Goal: Entertainment & Leisure: Consume media (video, audio)

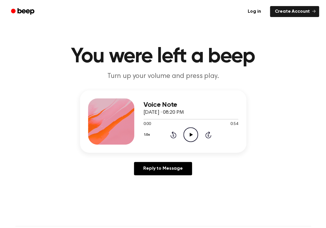
click at [191, 135] on icon at bounding box center [191, 135] width 3 height 4
click at [192, 133] on icon "Play Audio" at bounding box center [191, 134] width 15 height 15
click at [195, 137] on icon "Pause Audio" at bounding box center [191, 134] width 15 height 15
click at [170, 133] on div "1.0x Rewind 5 seconds Play Audio Skip 5 seconds" at bounding box center [191, 134] width 95 height 15
click at [173, 136] on icon "Rewind 5 seconds" at bounding box center [173, 135] width 6 height 8
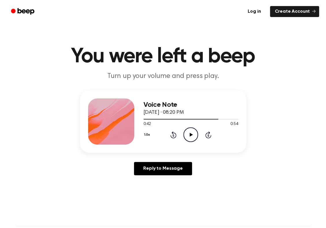
click at [188, 133] on icon "Play Audio" at bounding box center [191, 134] width 15 height 15
click at [177, 137] on div "1.0x Rewind 5 seconds Pause Audio Skip 5 seconds" at bounding box center [191, 134] width 95 height 15
click at [171, 137] on icon at bounding box center [174, 134] width 6 height 7
click at [173, 132] on icon "Rewind 5 seconds" at bounding box center [173, 135] width 6 height 8
click at [190, 135] on icon at bounding box center [191, 135] width 3 height 4
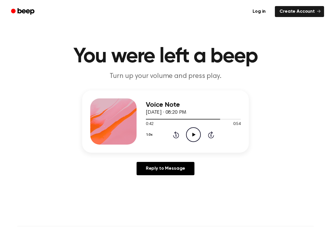
click at [151, 133] on button "1.0x" at bounding box center [150, 135] width 9 height 10
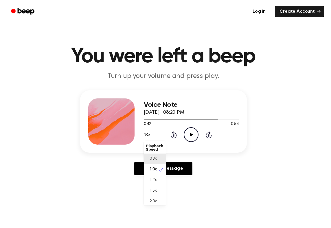
click at [157, 157] on div "0.8x" at bounding box center [155, 159] width 22 height 11
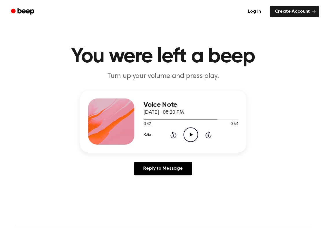
click at [190, 133] on icon "Play Audio" at bounding box center [191, 134] width 15 height 15
click at [172, 135] on icon "Rewind 5 seconds" at bounding box center [173, 135] width 6 height 8
click at [173, 135] on icon "Rewind 5 seconds" at bounding box center [173, 135] width 6 height 8
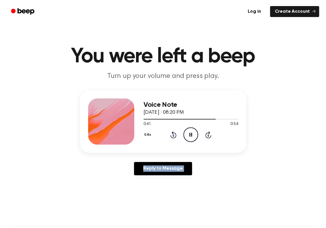
click at [173, 135] on icon "Rewind 5 seconds" at bounding box center [173, 135] width 6 height 8
click at [191, 133] on icon "Pause Audio" at bounding box center [191, 134] width 15 height 15
click at [175, 135] on icon "Rewind 5 seconds" at bounding box center [173, 135] width 6 height 8
click at [186, 135] on icon "Play Audio" at bounding box center [191, 134] width 15 height 15
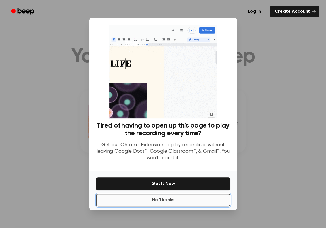
click at [170, 200] on button "No Thanks" at bounding box center [163, 200] width 134 height 13
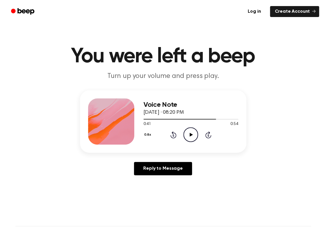
click at [190, 132] on icon "Play Audio" at bounding box center [191, 134] width 15 height 15
click at [194, 136] on icon "Pause Audio" at bounding box center [191, 134] width 15 height 15
click at [192, 136] on icon "Play Audio" at bounding box center [191, 134] width 15 height 15
click at [172, 136] on icon "Rewind 5 seconds" at bounding box center [173, 135] width 6 height 8
click at [193, 134] on icon "Pause Audio" at bounding box center [191, 134] width 15 height 15
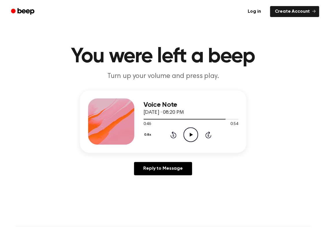
click at [193, 134] on icon "Play Audio" at bounding box center [191, 134] width 15 height 15
click at [175, 135] on icon "Rewind 5 seconds" at bounding box center [173, 135] width 6 height 8
click at [197, 138] on circle at bounding box center [191, 135] width 14 height 14
click at [192, 133] on icon "Pause Audio" at bounding box center [191, 134] width 15 height 15
click at [191, 136] on icon at bounding box center [191, 135] width 3 height 4
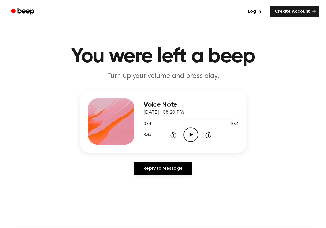
click at [192, 133] on icon "Play Audio" at bounding box center [191, 134] width 15 height 15
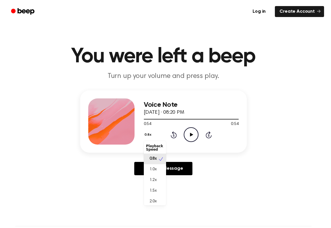
click at [146, 136] on button "0.8x" at bounding box center [149, 135] width 10 height 10
click at [155, 166] on div "1.0x" at bounding box center [155, 169] width 22 height 11
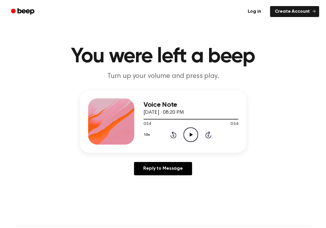
click at [192, 136] on icon "Play Audio" at bounding box center [191, 134] width 15 height 15
click at [192, 134] on icon "Play Audio" at bounding box center [191, 134] width 15 height 15
